Goal: Information Seeking & Learning: Learn about a topic

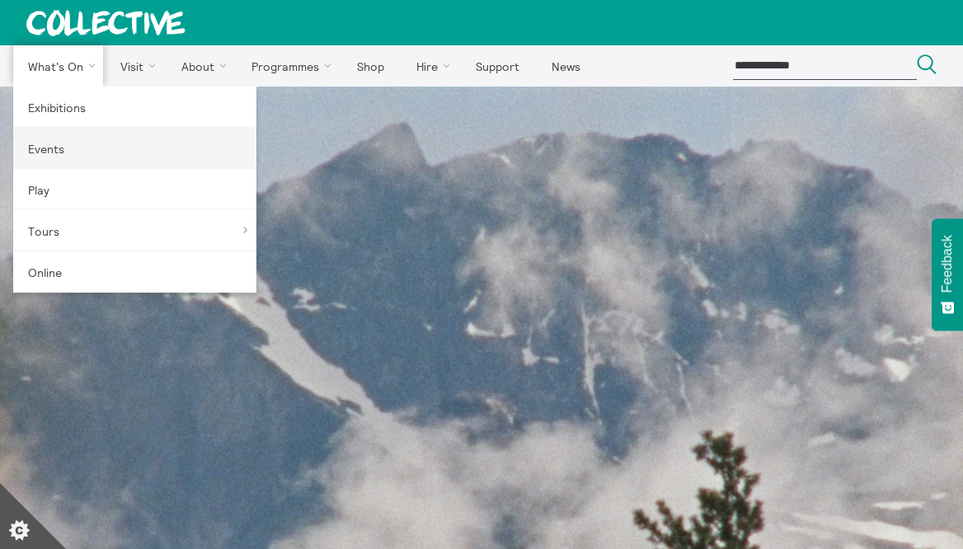
click at [78, 131] on link "Events" at bounding box center [134, 148] width 243 height 41
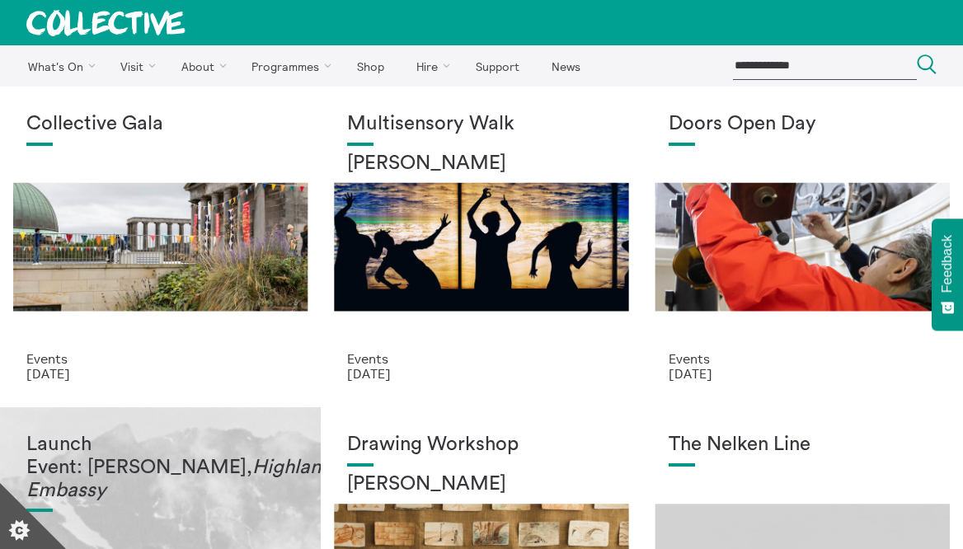
click at [155, 495] on div "Launch Event: Shen Xin, Highland Embassy" at bounding box center [160, 553] width 268 height 238
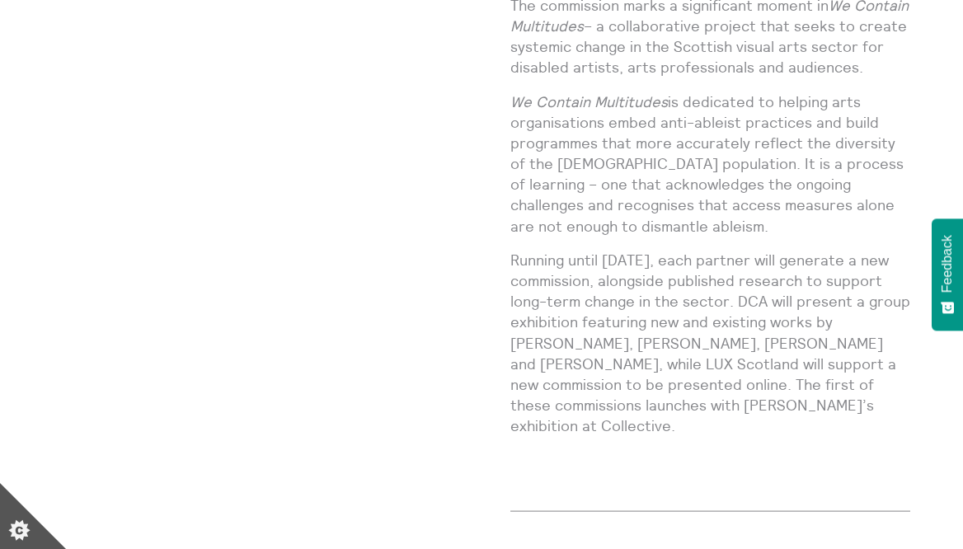
scroll to position [1827, 0]
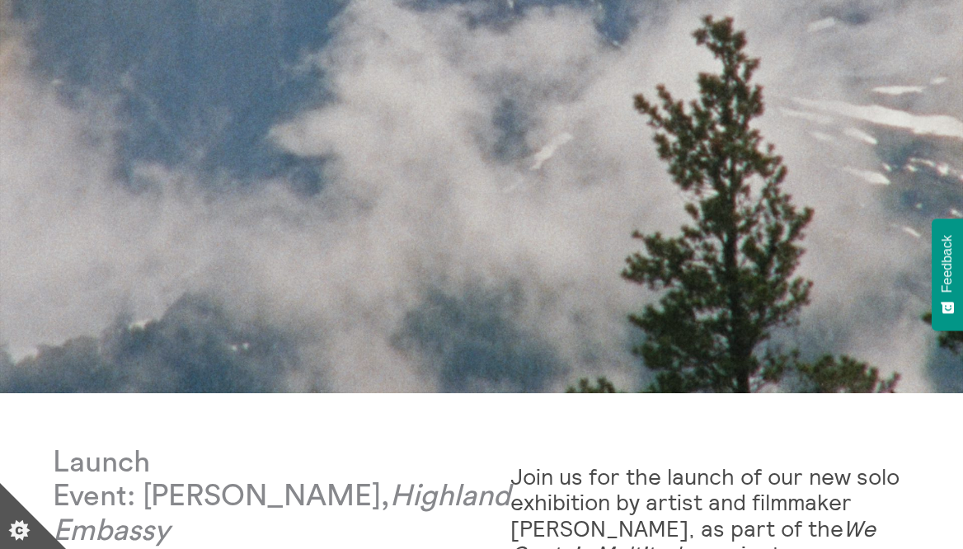
scroll to position [756, 0]
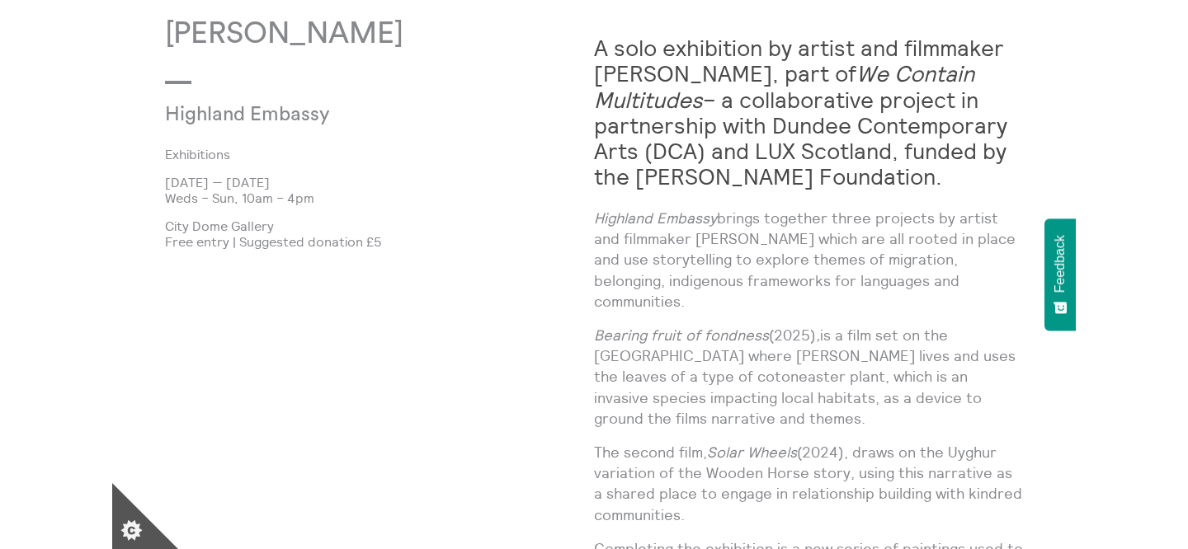
scroll to position [1013, 0]
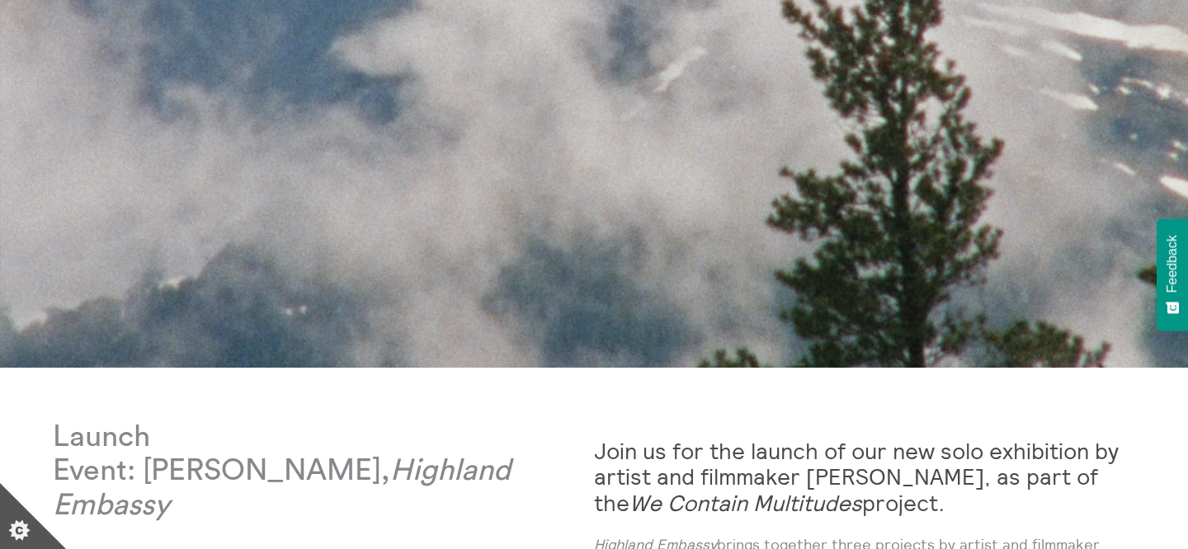
scroll to position [774, 0]
